Goal: Information Seeking & Learning: Learn about a topic

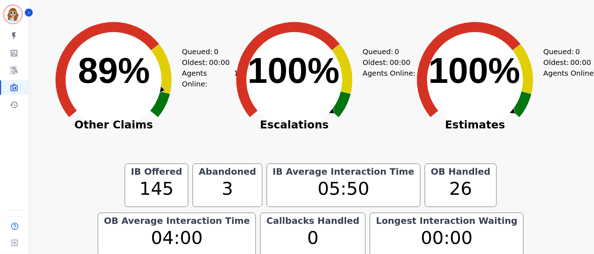
scroll to position [284, 0]
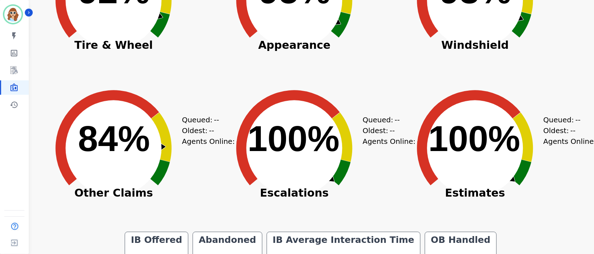
scroll to position [189, 0]
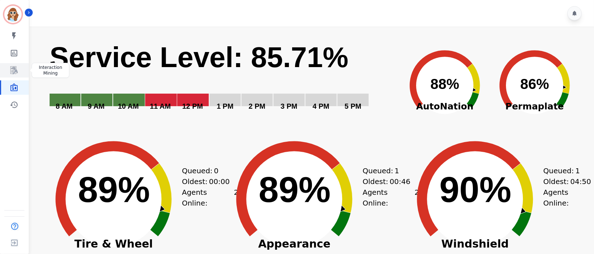
click at [14, 70] on icon "Sidebar" at bounding box center [14, 70] width 9 height 9
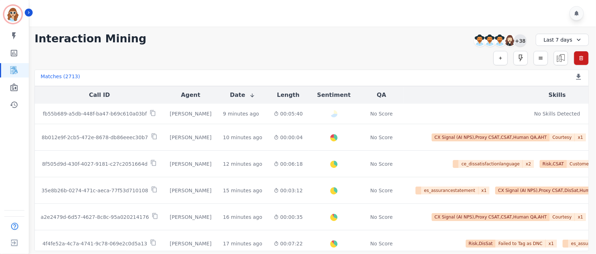
click at [519, 41] on div "+38" at bounding box center [521, 40] width 12 height 12
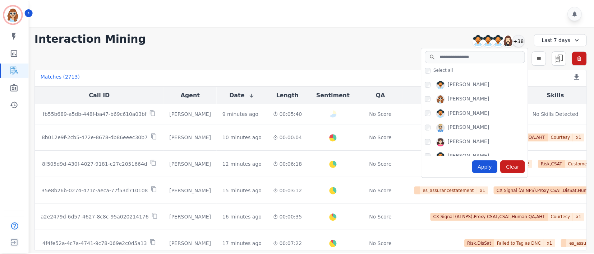
scroll to position [431, 0]
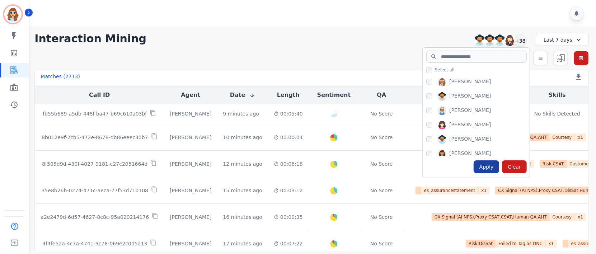
click at [483, 167] on div "Apply" at bounding box center [487, 167] width 26 height 13
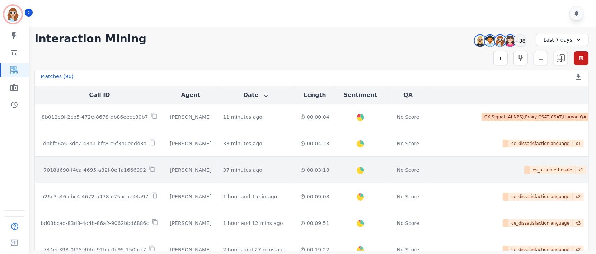
click at [95, 170] on p "7018d690-f4ca-4695-a82f-0effa1666992" at bounding box center [94, 170] width 103 height 7
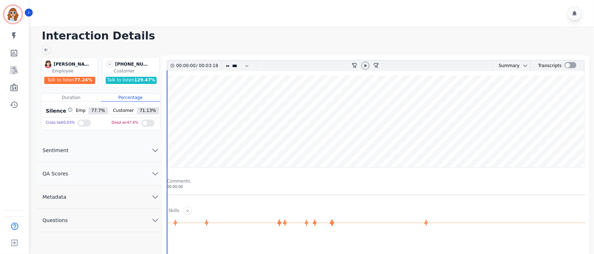
click at [153, 198] on icon "chevron down" at bounding box center [155, 197] width 9 height 9
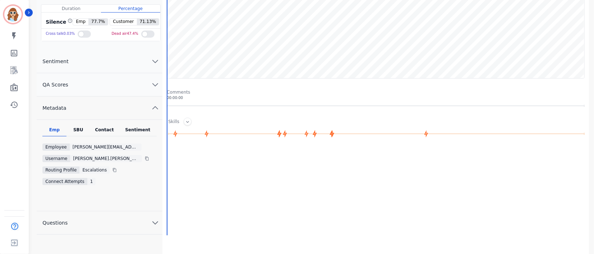
scroll to position [96, 0]
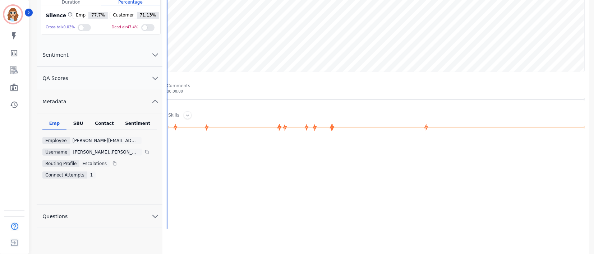
click at [78, 124] on div "SBU" at bounding box center [78, 125] width 24 height 9
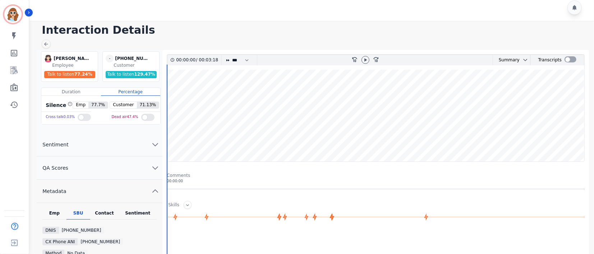
scroll to position [0, 0]
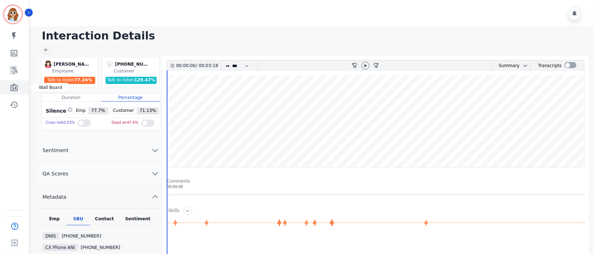
click at [14, 88] on icon "Sidebar" at bounding box center [14, 87] width 9 height 9
